Goal: Use online tool/utility: Utilize a website feature to perform a specific function

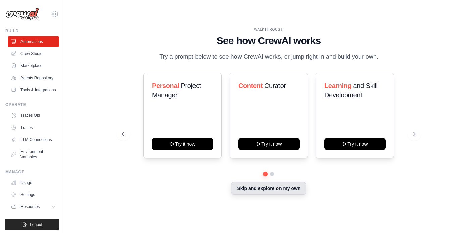
click at [269, 190] on button "Skip and explore on my own" at bounding box center [268, 188] width 75 height 13
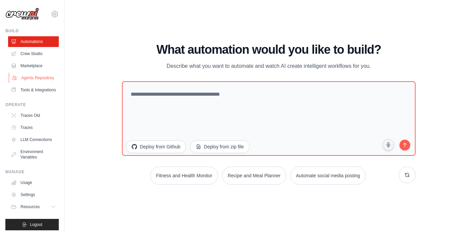
click at [25, 78] on link "Agents Repository" at bounding box center [34, 78] width 51 height 11
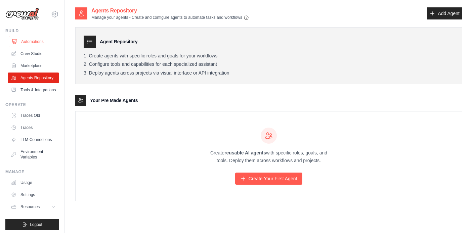
click at [33, 44] on link "Automations" at bounding box center [34, 41] width 51 height 11
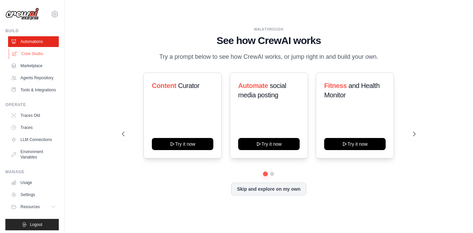
click at [38, 54] on link "Crew Studio" at bounding box center [34, 53] width 51 height 11
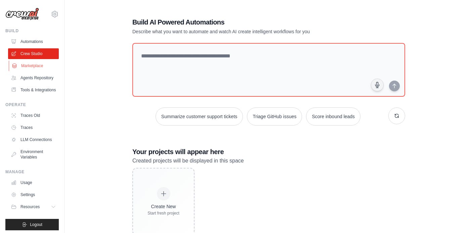
click at [34, 65] on link "Marketplace" at bounding box center [34, 66] width 51 height 11
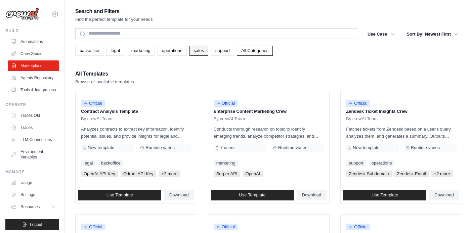
click at [196, 50] on link "sales" at bounding box center [199, 51] width 19 height 10
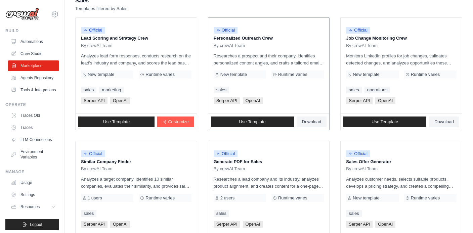
scroll to position [75, 0]
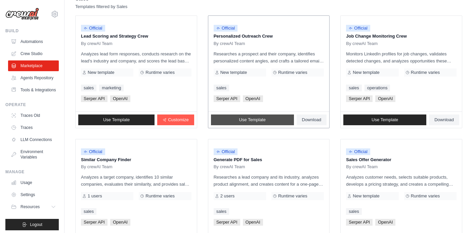
click at [270, 117] on link "Use Template" at bounding box center [252, 120] width 83 height 11
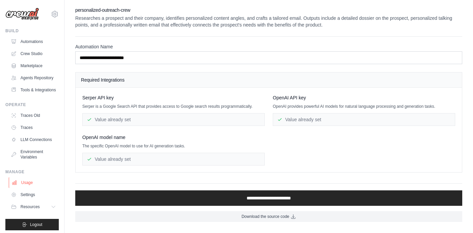
click at [24, 182] on link "Usage" at bounding box center [34, 183] width 51 height 11
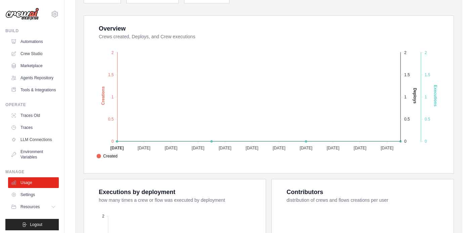
scroll to position [114, 0]
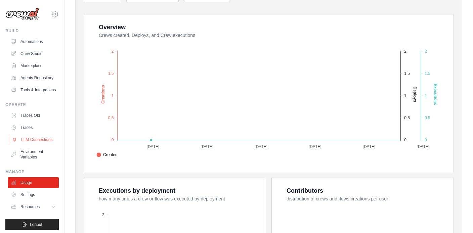
click at [27, 139] on link "LLM Connections" at bounding box center [34, 140] width 51 height 11
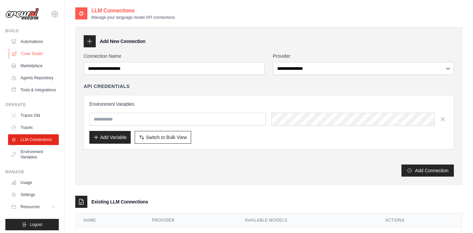
click at [34, 51] on link "Crew Studio" at bounding box center [34, 53] width 51 height 11
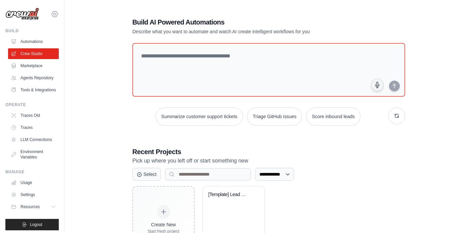
click at [55, 13] on icon at bounding box center [55, 14] width 8 height 8
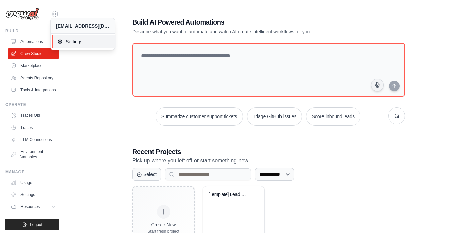
click at [71, 42] on span "Settings" at bounding box center [84, 41] width 53 height 7
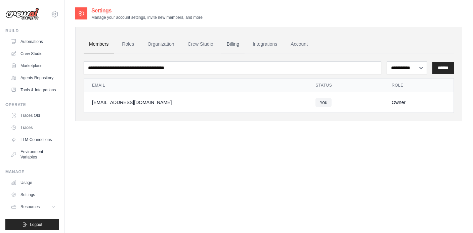
click at [235, 46] on link "Billing" at bounding box center [233, 44] width 23 height 18
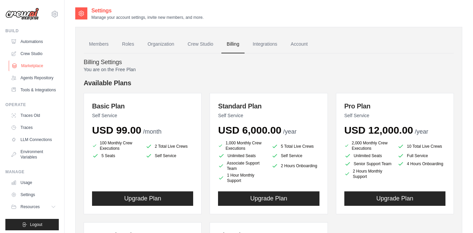
click at [33, 65] on link "Marketplace" at bounding box center [34, 66] width 51 height 11
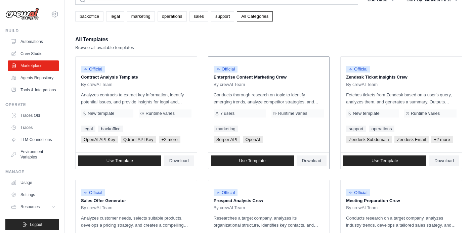
scroll to position [35, 0]
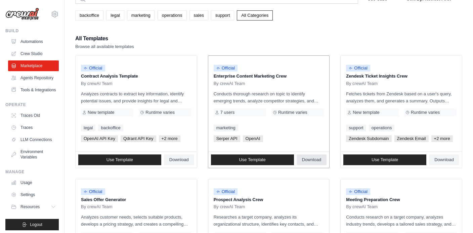
click at [317, 161] on span "Download" at bounding box center [312, 159] width 20 height 5
click at [33, 52] on link "Crew Studio" at bounding box center [34, 53] width 51 height 11
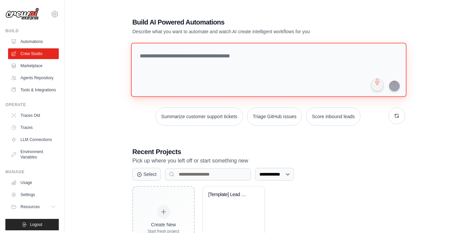
click at [190, 55] on textarea at bounding box center [269, 70] width 276 height 54
type textarea "*"
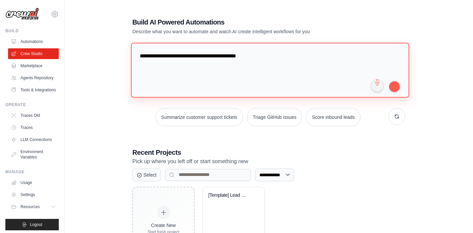
click at [150, 57] on textarea "**********" at bounding box center [270, 70] width 278 height 55
type textarea "**********"
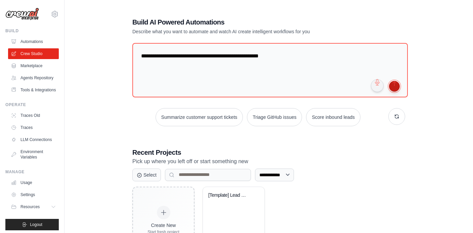
click at [397, 85] on button "submit" at bounding box center [394, 86] width 11 height 11
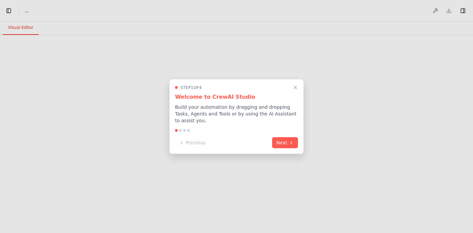
select select "****"
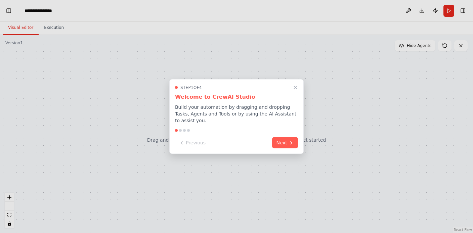
scroll to position [155, 0]
click at [287, 143] on button "Next" at bounding box center [285, 142] width 26 height 11
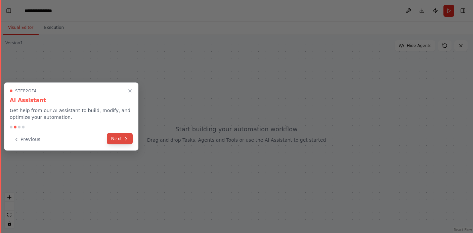
click at [117, 138] on button "Next" at bounding box center [120, 139] width 26 height 11
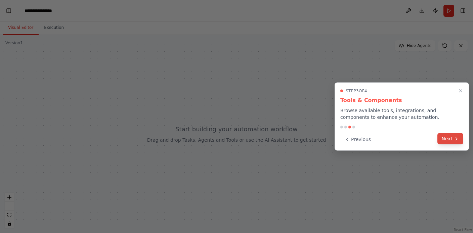
click at [450, 140] on button "Next" at bounding box center [451, 139] width 26 height 11
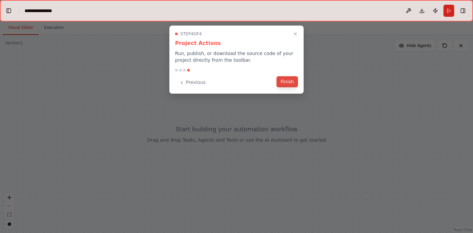
click at [282, 80] on button "Finish" at bounding box center [288, 81] width 22 height 11
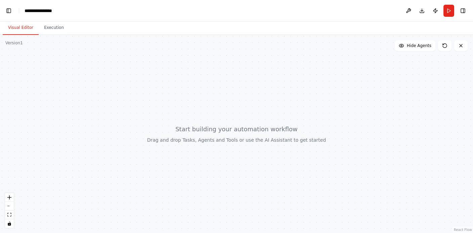
scroll to position [4051, 0]
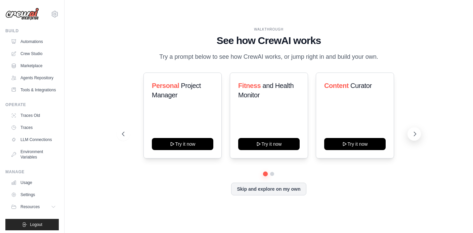
click at [415, 135] on icon at bounding box center [415, 134] width 2 height 4
click at [416, 135] on icon at bounding box center [415, 134] width 7 height 7
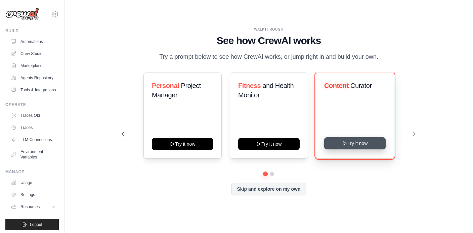
click at [354, 144] on button "Try it now" at bounding box center [356, 144] width 62 height 12
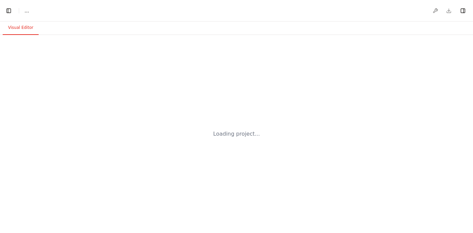
select select "****"
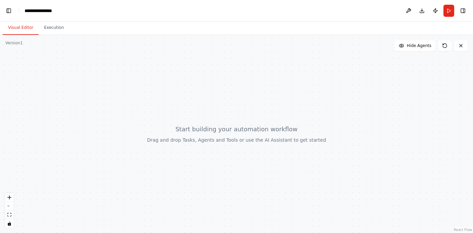
scroll to position [2192, 0]
